Goal: Information Seeking & Learning: Learn about a topic

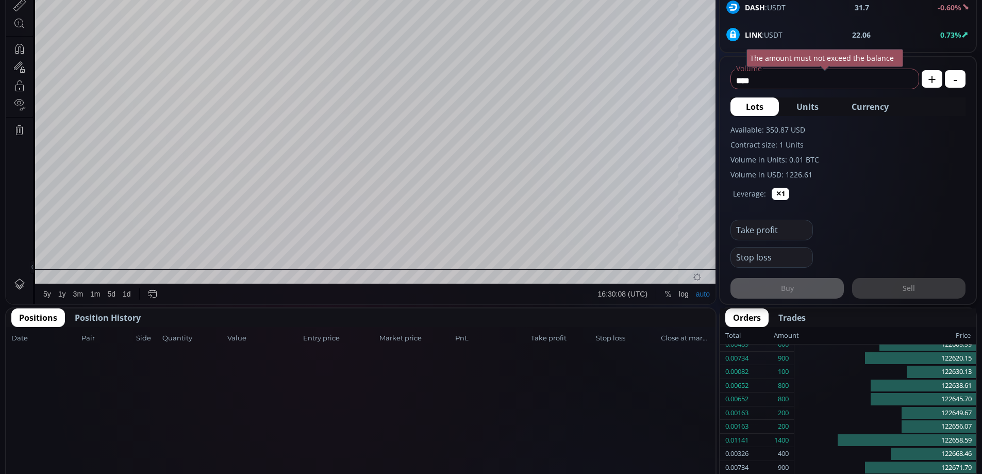
scroll to position [329, 0]
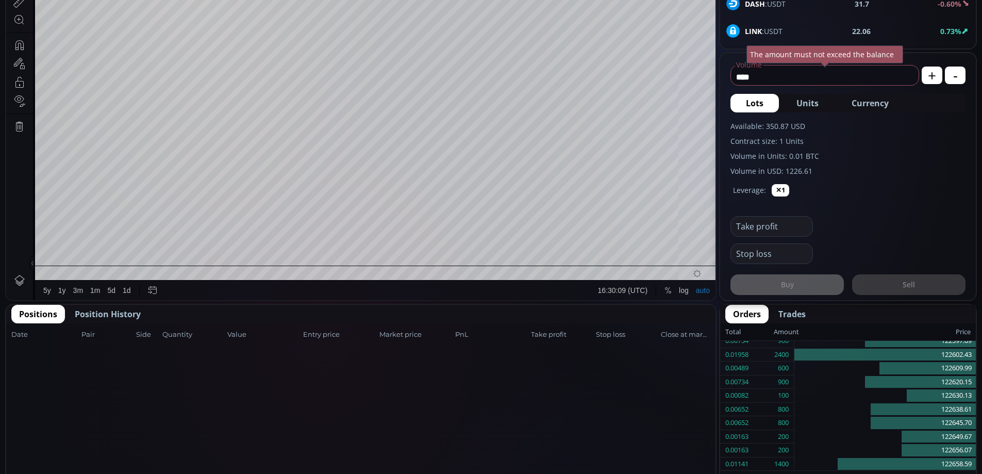
click at [114, 313] on span "Position History" at bounding box center [108, 314] width 66 height 12
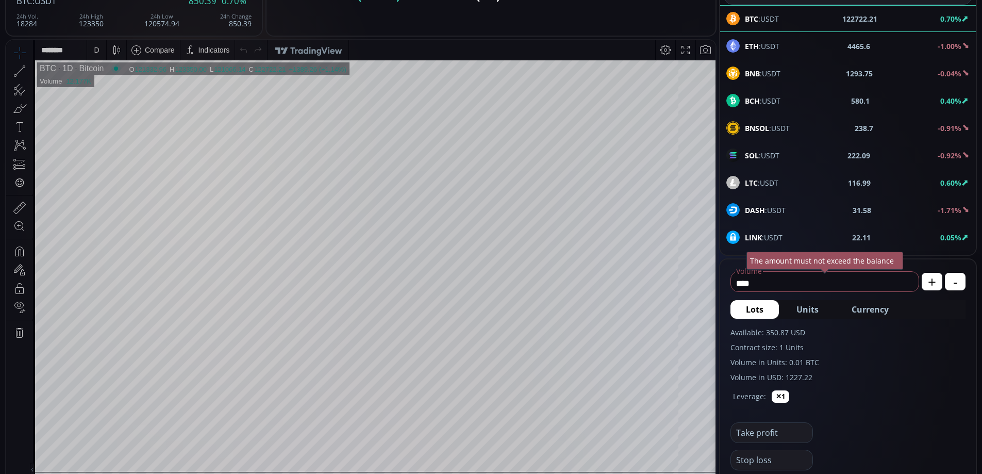
scroll to position [0, 0]
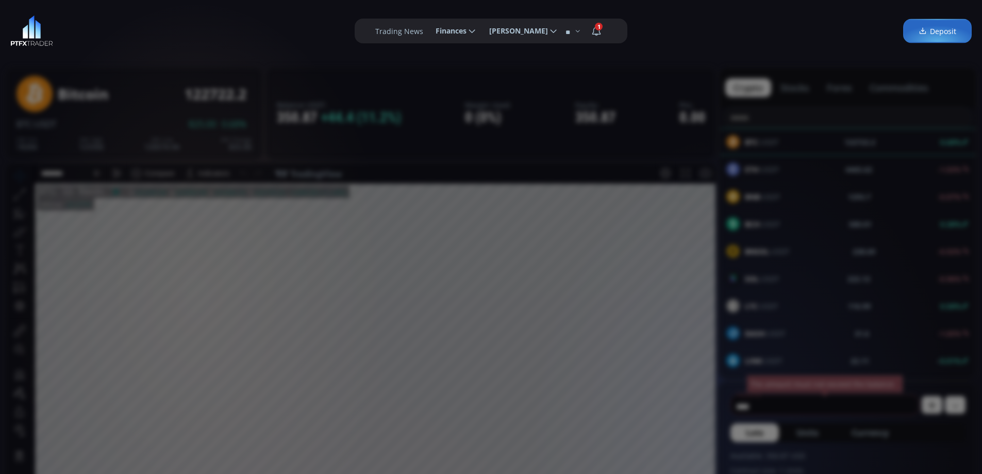
scroll to position [143, 0]
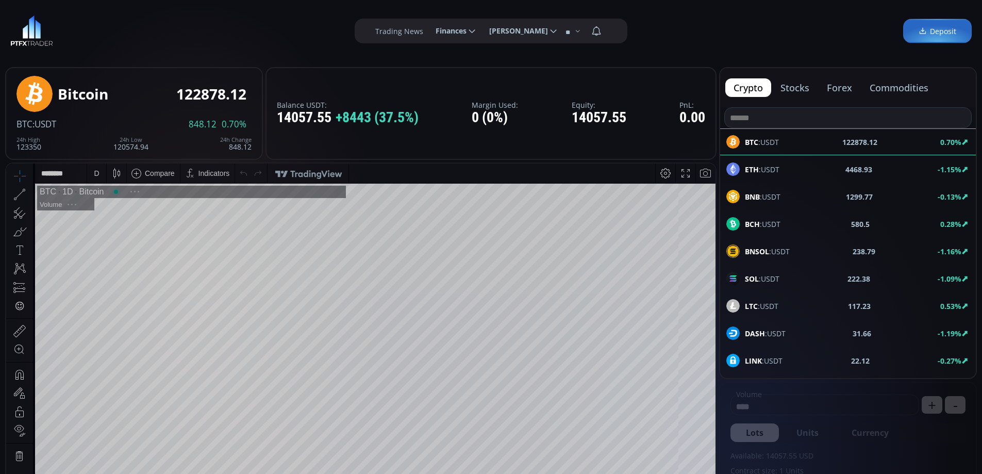
scroll to position [143, 0]
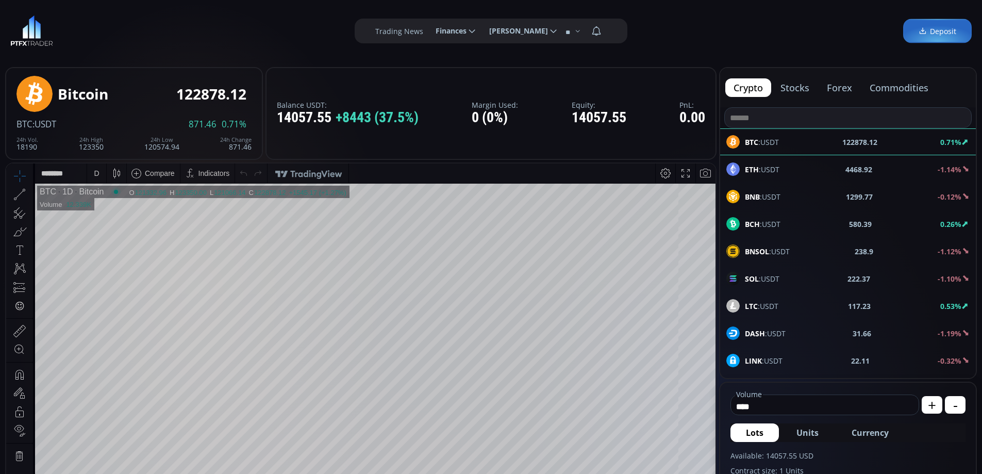
click at [850, 85] on button "forex" at bounding box center [839, 87] width 42 height 19
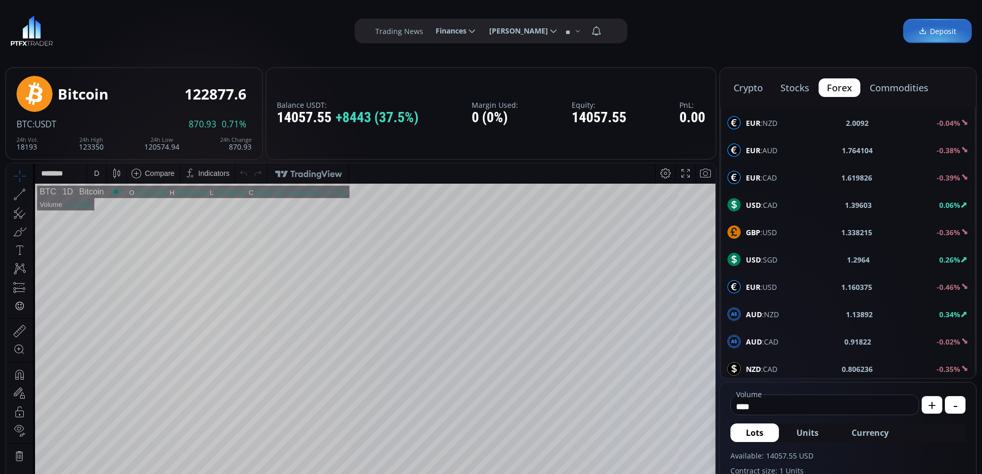
scroll to position [551, 0]
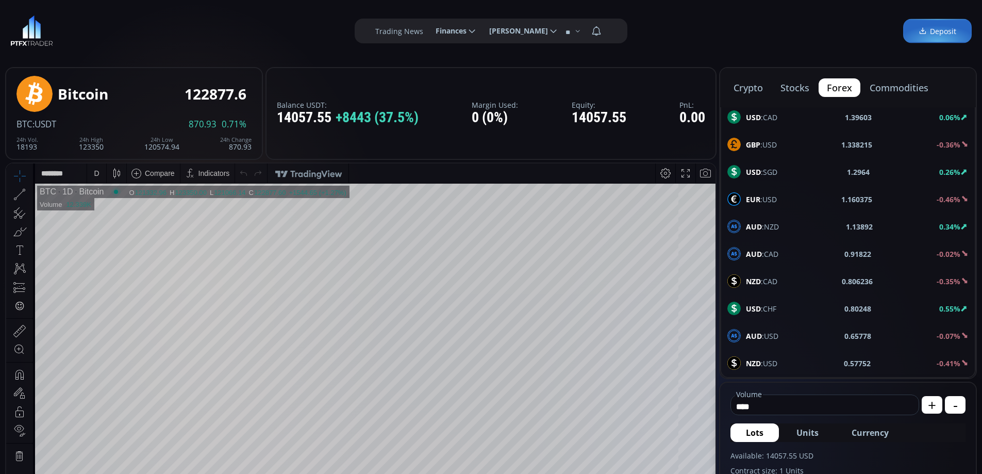
click at [775, 360] on span "NZD :USD" at bounding box center [761, 363] width 31 height 11
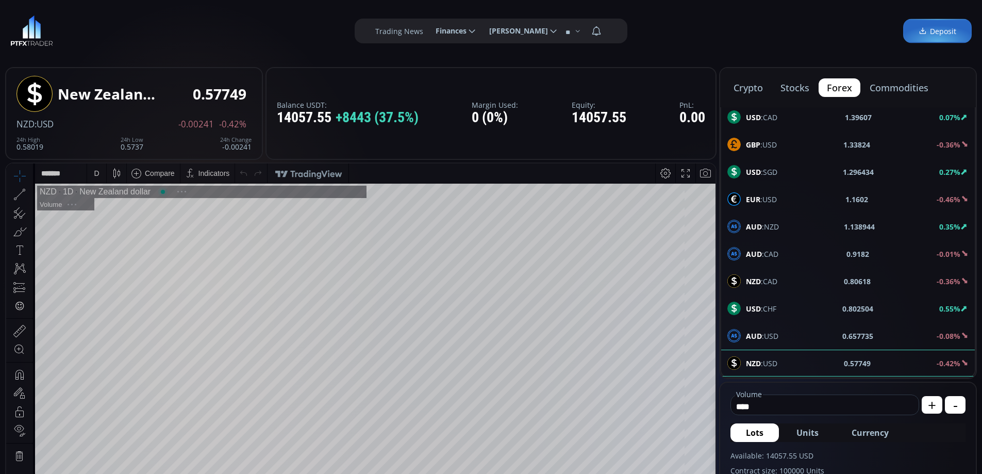
click at [897, 87] on button "commodities" at bounding box center [898, 87] width 75 height 19
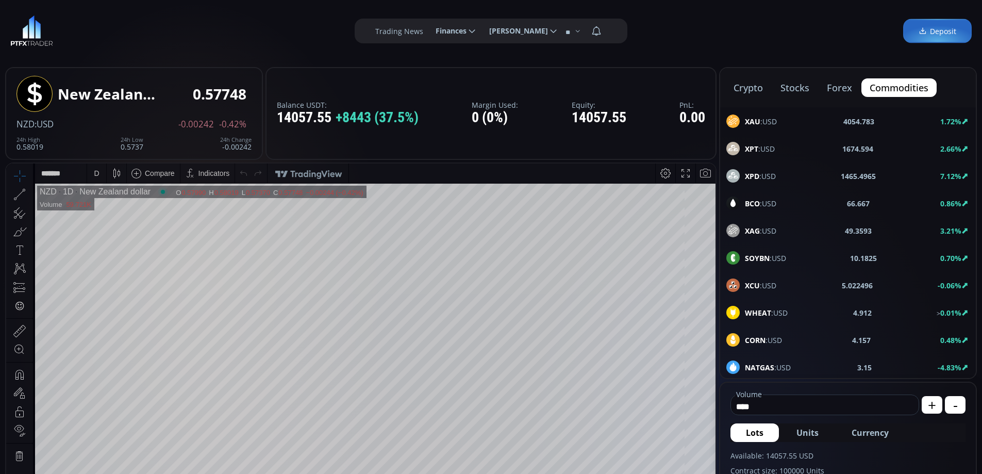
click at [764, 119] on span "XAU :USD" at bounding box center [761, 121] width 32 height 11
